Goal: Task Accomplishment & Management: Manage account settings

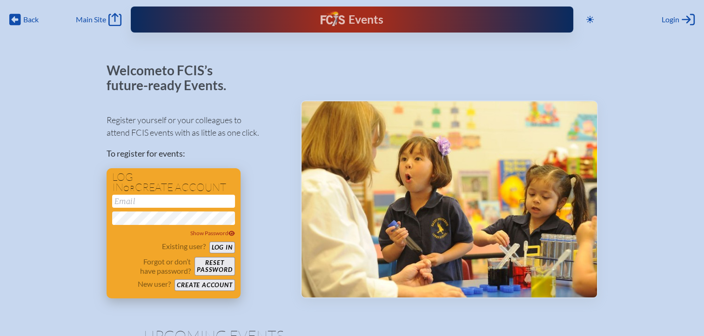
type input "[EMAIL_ADDRESS][DOMAIN_NAME]"
click at [227, 250] on button "Log in" at bounding box center [222, 248] width 26 height 12
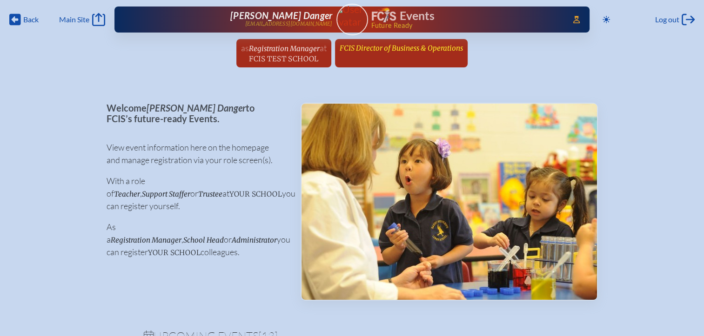
click at [426, 51] on span "FCIS Director of Business & Operations" at bounding box center [401, 48] width 123 height 9
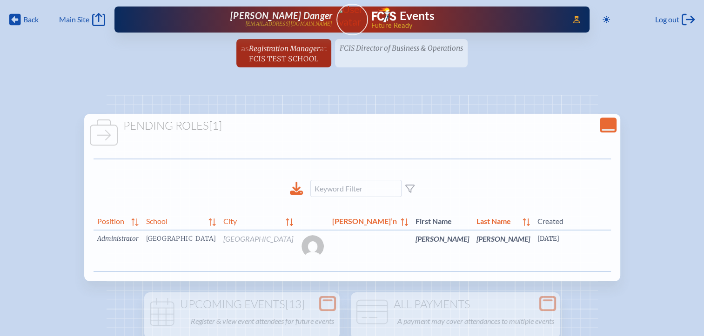
scroll to position [0, 22]
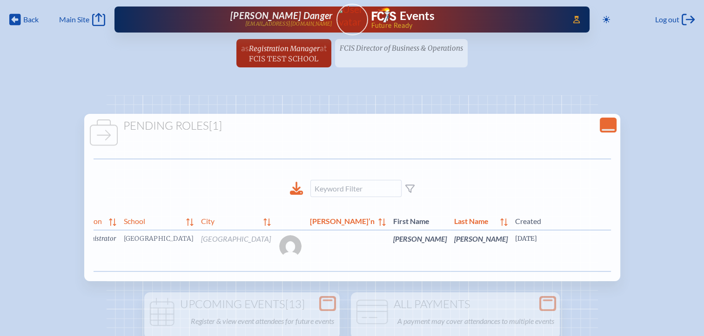
drag, startPoint x: 598, startPoint y: 261, endPoint x: 522, endPoint y: 236, distance: 79.6
click at [688, 261] on link "edit Person’s Details" at bounding box center [703, 252] width 31 height 29
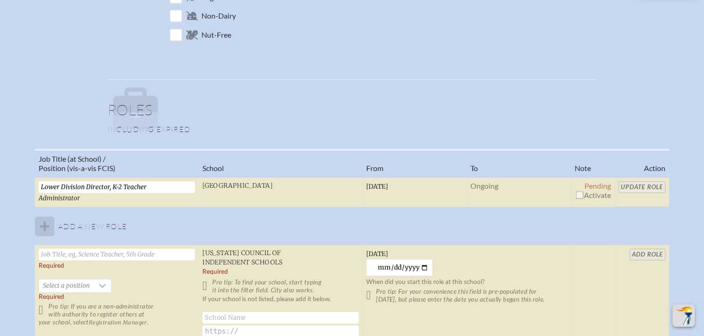
scroll to position [558, 0]
click at [580, 193] on input "checkbox" at bounding box center [578, 194] width 7 height 7
checkbox input "true"
click at [629, 187] on input "Update Role" at bounding box center [641, 187] width 47 height 12
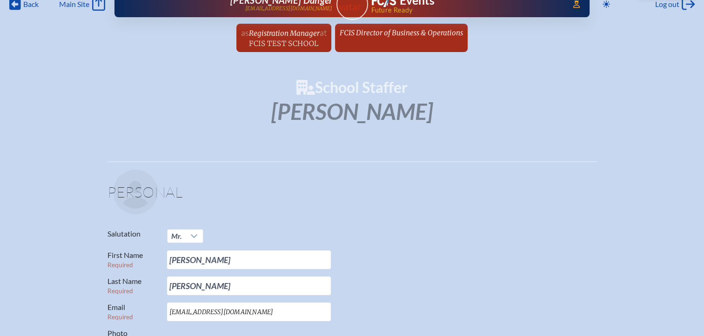
scroll to position [0, 0]
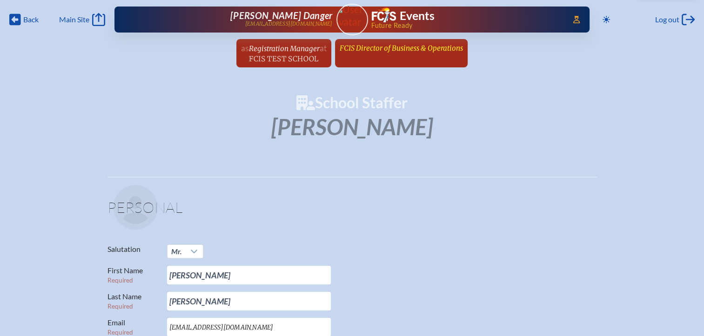
click at [418, 47] on span "FCIS Director of Business & Operations" at bounding box center [401, 48] width 123 height 9
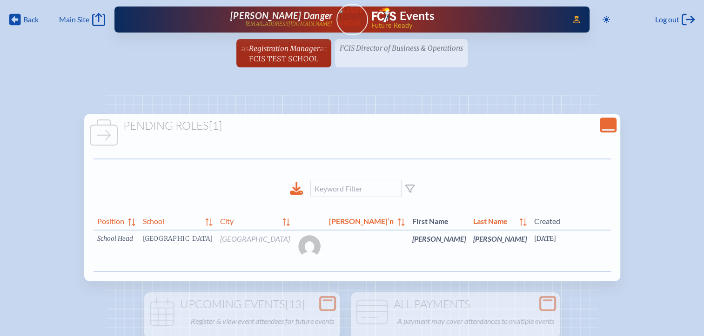
drag, startPoint x: 540, startPoint y: 286, endPoint x: 562, endPoint y: 283, distance: 22.5
click at [562, 281] on div "Pending Roles [1] Position School City Sal’n First Name Last Name Created Email…" at bounding box center [352, 197] width 536 height 167
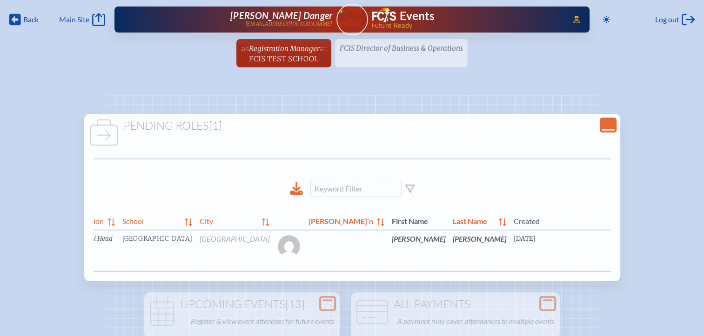
click at [687, 260] on link "edit Person’s Details" at bounding box center [702, 252] width 31 height 29
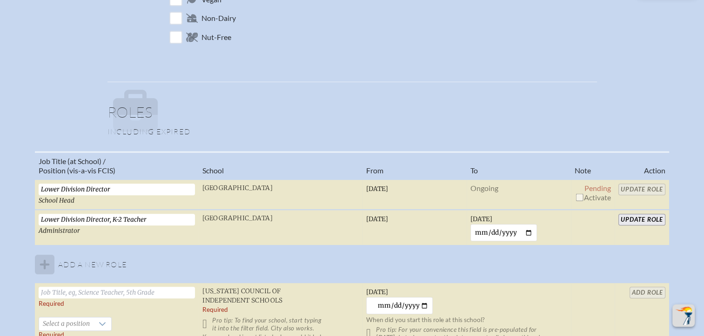
scroll to position [605, 0]
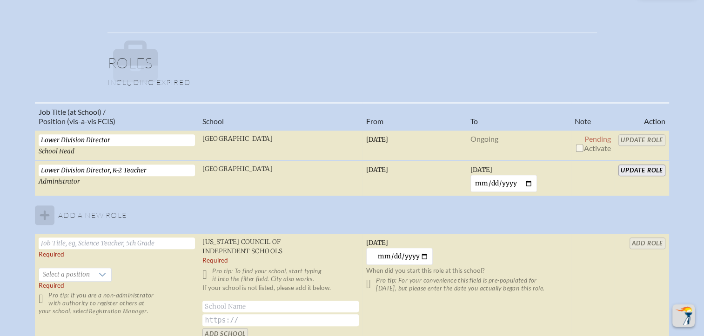
click at [581, 147] on input "checkbox" at bounding box center [578, 147] width 7 height 7
checkbox input "true"
drag, startPoint x: 642, startPoint y: 138, endPoint x: 621, endPoint y: 154, distance: 26.6
click at [642, 138] on input "Update Role" at bounding box center [641, 140] width 47 height 12
